Goal: Information Seeking & Learning: Find specific fact

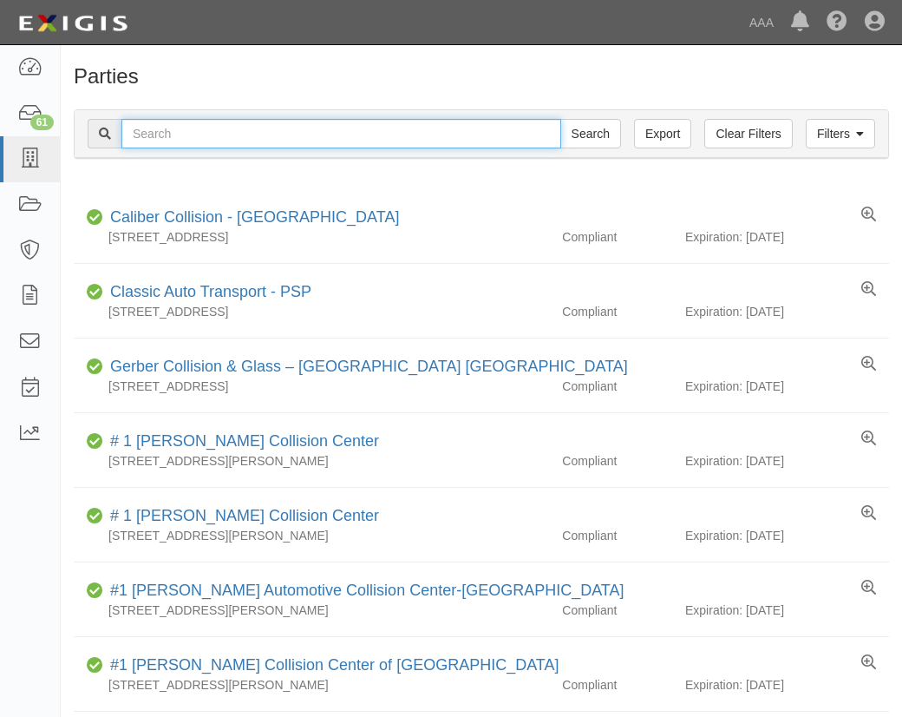
click at [167, 128] on input "text" at bounding box center [341, 133] width 440 height 29
type input "supreme air duct"
click at [560, 119] on input "Search" at bounding box center [590, 133] width 61 height 29
